Goal: Task Accomplishment & Management: Manage account settings

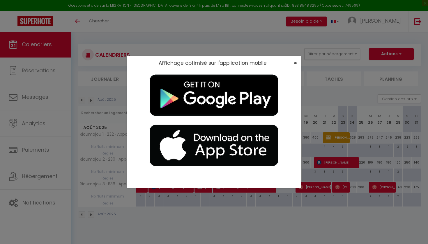
click at [206, 65] on span "×" at bounding box center [294, 62] width 3 height 7
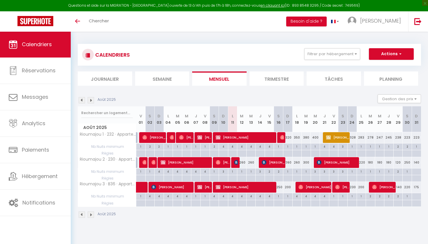
click at [89, 98] on img at bounding box center [91, 100] width 6 height 6
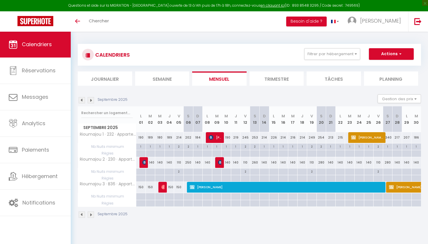
click at [90, 99] on img at bounding box center [91, 100] width 6 height 6
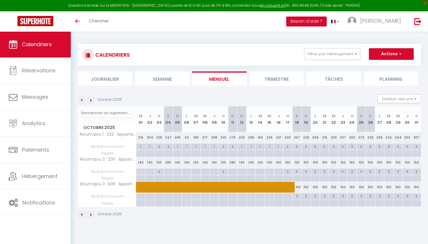
click at [90, 99] on img at bounding box center [91, 100] width 6 height 6
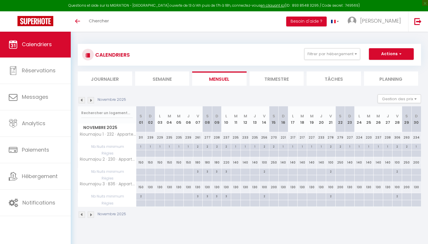
click at [90, 99] on img at bounding box center [91, 100] width 6 height 6
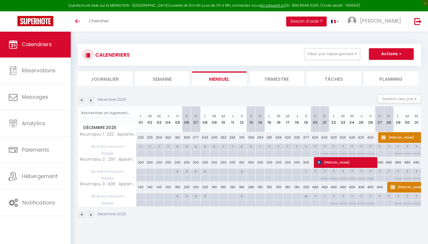
click at [92, 100] on img at bounding box center [91, 100] width 6 height 6
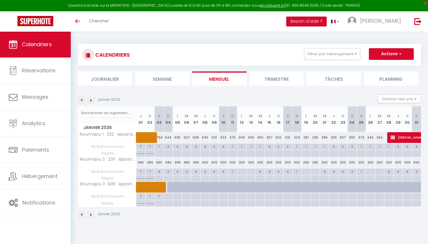
click at [170, 188] on span at bounding box center [162, 187] width 40 height 11
select select "KO"
select select "0"
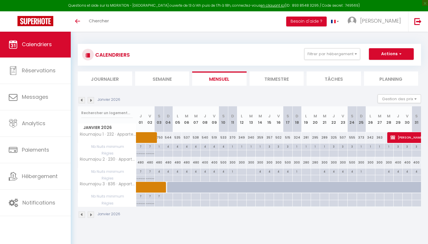
select select "1"
select select
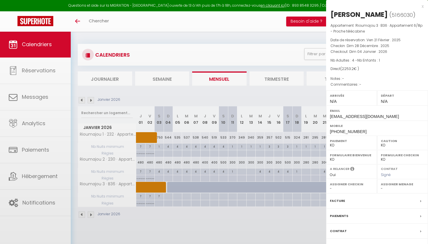
select select "33798"
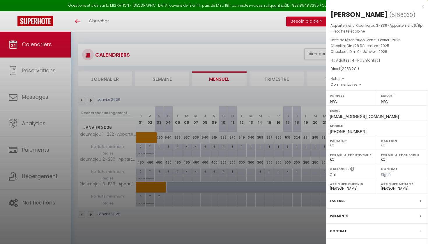
click at [194, 190] on div at bounding box center [214, 122] width 428 height 244
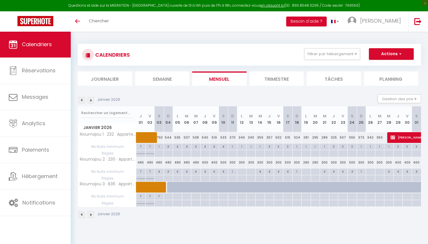
click at [194, 190] on div at bounding box center [195, 187] width 9 height 11
type input "500"
type input "[DATE]"
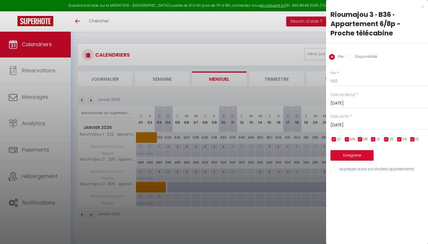
click at [206, 100] on input "[DATE]" at bounding box center [378, 104] width 97 height 8
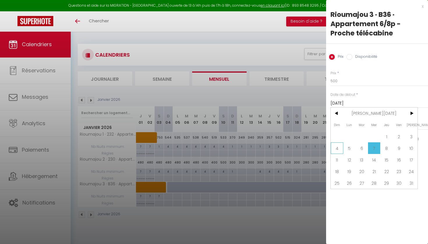
click at [206, 147] on span "4" at bounding box center [336, 149] width 13 height 12
type input "Dim 04 Janvier 2026"
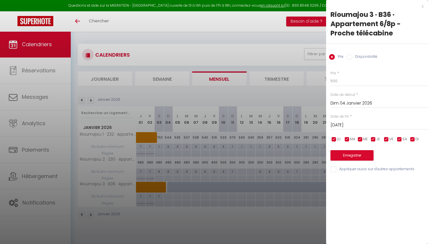
click at [206, 125] on input "[DATE]" at bounding box center [378, 126] width 97 height 8
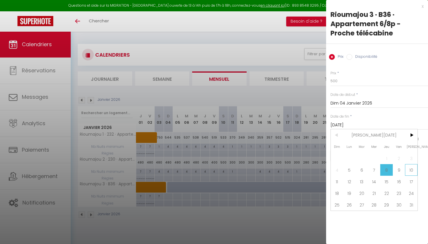
click at [206, 173] on span "10" at bounding box center [411, 170] width 13 height 12
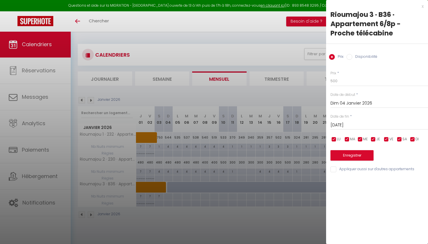
click at [206, 123] on input "[DATE]" at bounding box center [378, 126] width 97 height 8
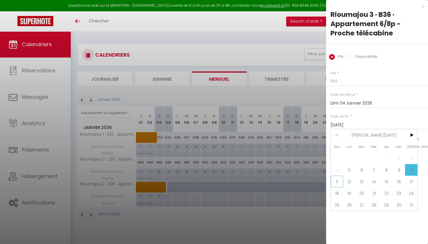
click at [206, 181] on span "11" at bounding box center [336, 182] width 13 height 12
type input "Dim 11 Janvier 2026"
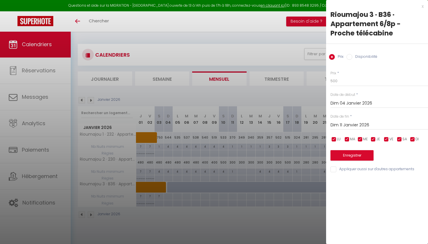
click at [206, 158] on button "Enregistrer" at bounding box center [351, 155] width 43 height 10
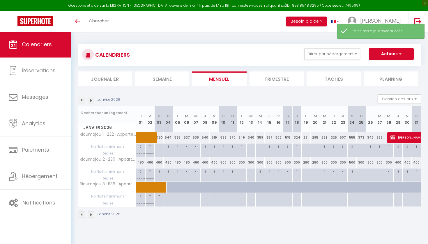
click at [183, 186] on div at bounding box center [186, 187] width 9 height 11
type input "500"
select select "1"
type input "[DATE]"
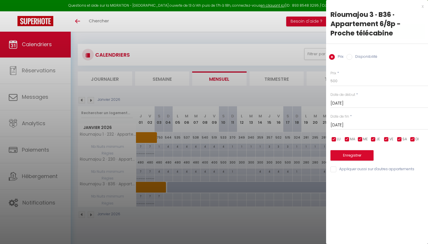
click at [206, 58] on input "Disponibilité" at bounding box center [349, 57] width 6 height 6
radio input "true"
radio input "false"
click at [206, 99] on div "[DATE] < [PERSON_NAME][DATE] > Dim Lun Mar Mer Jeu Ven Sam 1 2 3 4 5 6 7 8 9 10…" at bounding box center [378, 103] width 97 height 10
click at [206, 103] on input "[DATE]" at bounding box center [378, 104] width 97 height 8
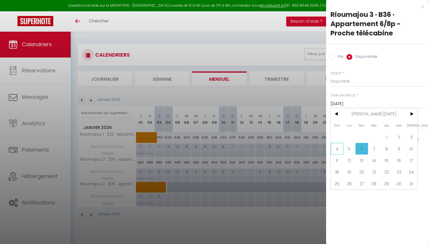
click at [206, 148] on span "4" at bounding box center [336, 149] width 13 height 12
type input "Dim 04 Janvier 2026"
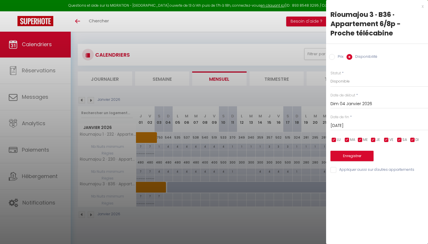
click at [206, 124] on input "[DATE]" at bounding box center [378, 126] width 97 height 8
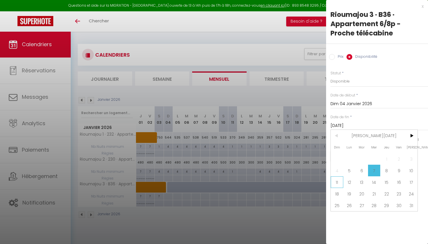
click at [206, 180] on span "11" at bounding box center [336, 183] width 13 height 12
type input "Dim 11 Janvier 2026"
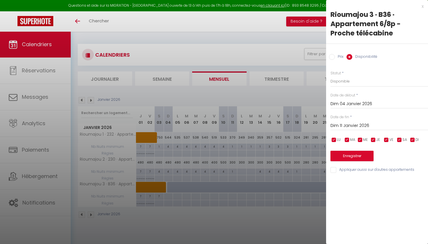
click at [206, 155] on button "Enregistrer" at bounding box center [351, 156] width 43 height 10
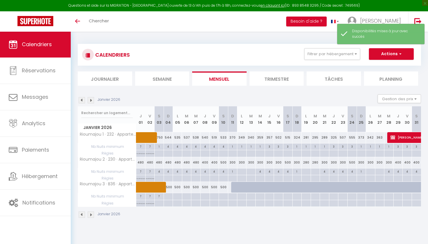
click at [165, 197] on div at bounding box center [167, 196] width 9 height 7
type input "Dim 04 Janvier 2026"
type input "Lun 05 Janvier 2026"
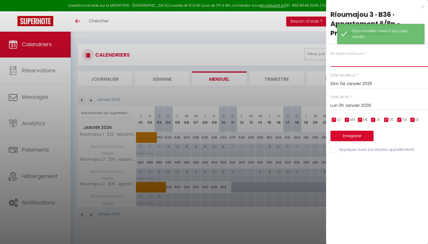
click at [206, 62] on input "text" at bounding box center [378, 61] width 97 height 10
type input "4"
click at [206, 106] on input "Lun 05 Janvier 2026" at bounding box center [378, 106] width 97 height 8
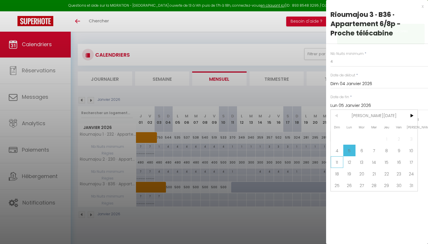
click at [206, 160] on span "11" at bounding box center [336, 162] width 13 height 12
type input "Dim 11 Janvier 2026"
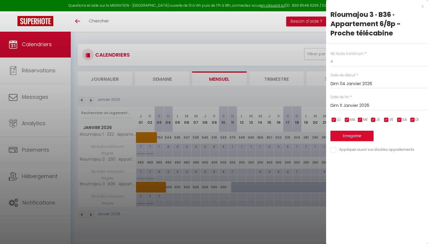
click at [206, 134] on button "Enregistrer" at bounding box center [351, 136] width 43 height 10
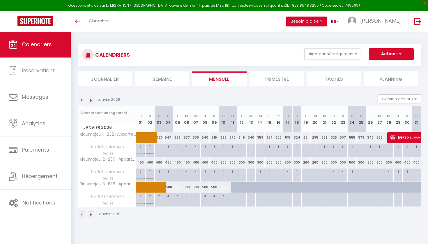
click at [170, 185] on span at bounding box center [162, 187] width 40 height 11
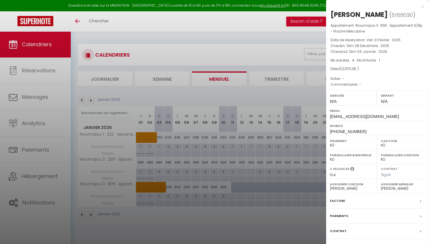
click at [206, 88] on div at bounding box center [214, 122] width 428 height 244
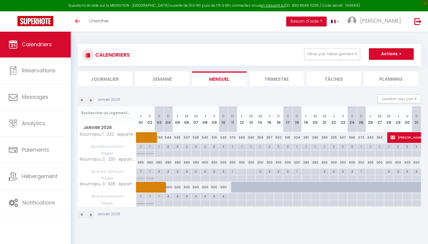
click at [180, 186] on span at bounding box center [162, 187] width 40 height 11
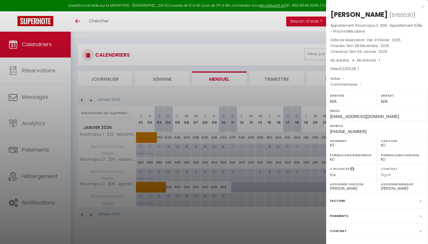
click at [200, 192] on div at bounding box center [214, 122] width 428 height 244
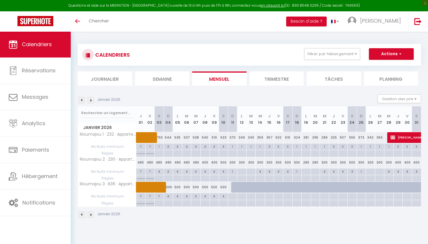
click at [183, 187] on div "500" at bounding box center [186, 187] width 9 height 11
select select "1"
type input "[DATE]"
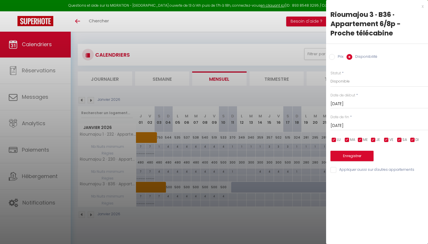
click at [206, 104] on input "[DATE]" at bounding box center [378, 104] width 97 height 8
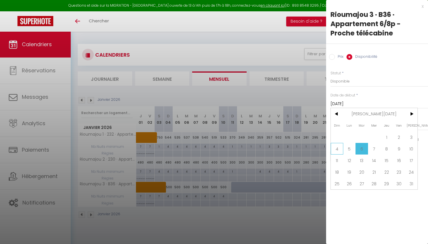
click at [206, 152] on span "4" at bounding box center [336, 149] width 13 height 12
type input "Dim 04 Janvier 2026"
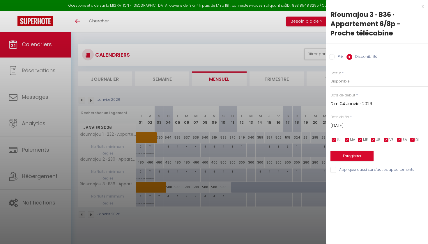
click at [206, 125] on input "[DATE]" at bounding box center [378, 126] width 97 height 8
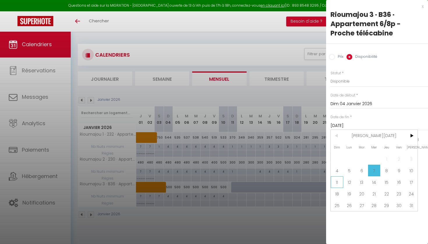
click at [206, 180] on span "11" at bounding box center [336, 183] width 13 height 12
type input "Dim 11 Janvier 2026"
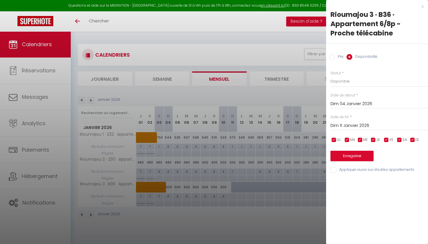
click at [206, 56] on input "Prix" at bounding box center [332, 57] width 6 height 6
radio input "true"
radio input "false"
click at [206, 82] on input "500" at bounding box center [378, 81] width 97 height 10
type input "5"
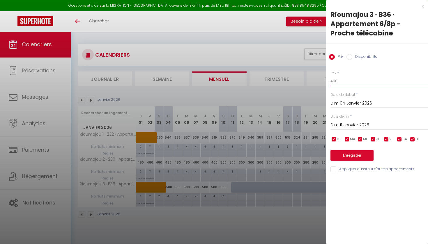
type input "460"
click at [206, 154] on button "Enregistrer" at bounding box center [351, 155] width 43 height 10
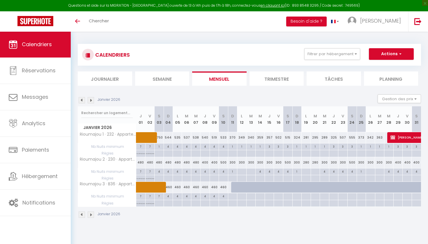
click at [93, 103] on img at bounding box center [91, 100] width 6 height 6
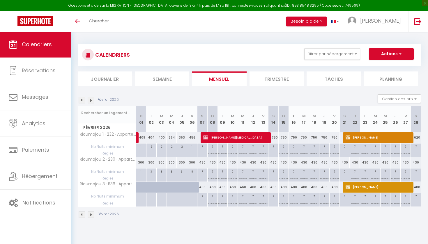
click at [206, 162] on div "430" at bounding box center [273, 162] width 10 height 11
type input "430"
type input "[DATE]"
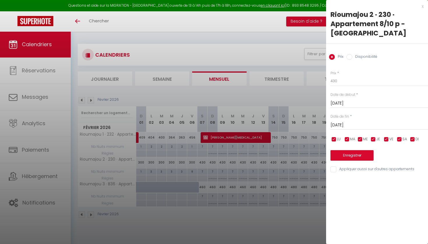
click at [206, 125] on input "[DATE]" at bounding box center [378, 126] width 97 height 8
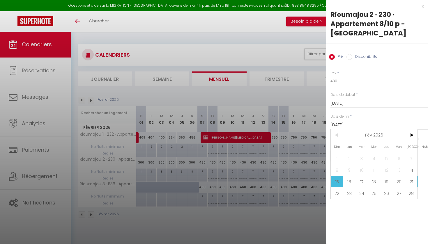
click at [206, 182] on span "21" at bounding box center [411, 182] width 13 height 12
type input "[DATE]"
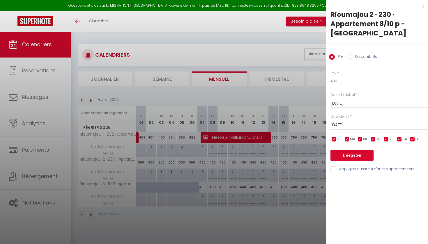
click at [206, 79] on input "430" at bounding box center [378, 81] width 97 height 10
type input "465"
click at [206, 153] on button "Enregistrer" at bounding box center [351, 155] width 43 height 10
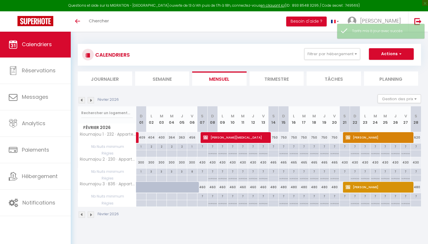
click at [206, 162] on div "430" at bounding box center [344, 162] width 10 height 11
type input "430"
type input "[DATE]"
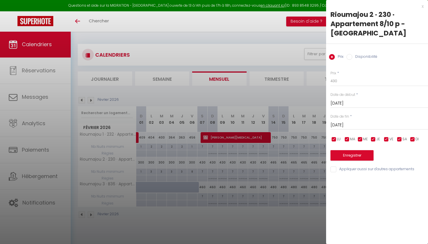
click at [206, 127] on input "[DATE]" at bounding box center [378, 126] width 97 height 8
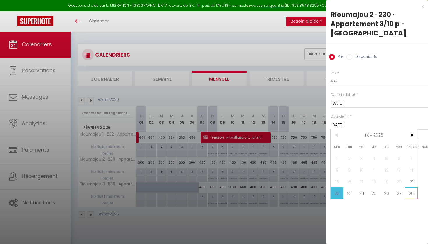
click at [206, 193] on span "28" at bounding box center [411, 194] width 13 height 12
type input "[DATE]"
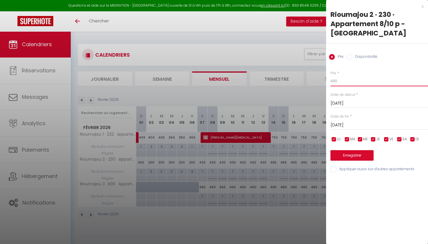
click at [206, 82] on input "430" at bounding box center [378, 81] width 97 height 10
type input "450"
click at [206, 155] on button "Enregistrer" at bounding box center [351, 155] width 43 height 10
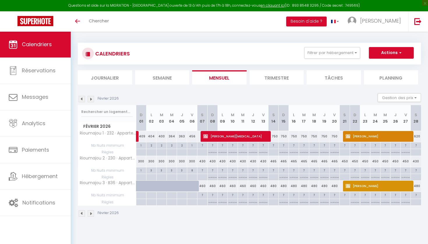
scroll to position [1, 0]
click at [81, 99] on img at bounding box center [82, 99] width 6 height 6
